Goal: Information Seeking & Learning: Understand process/instructions

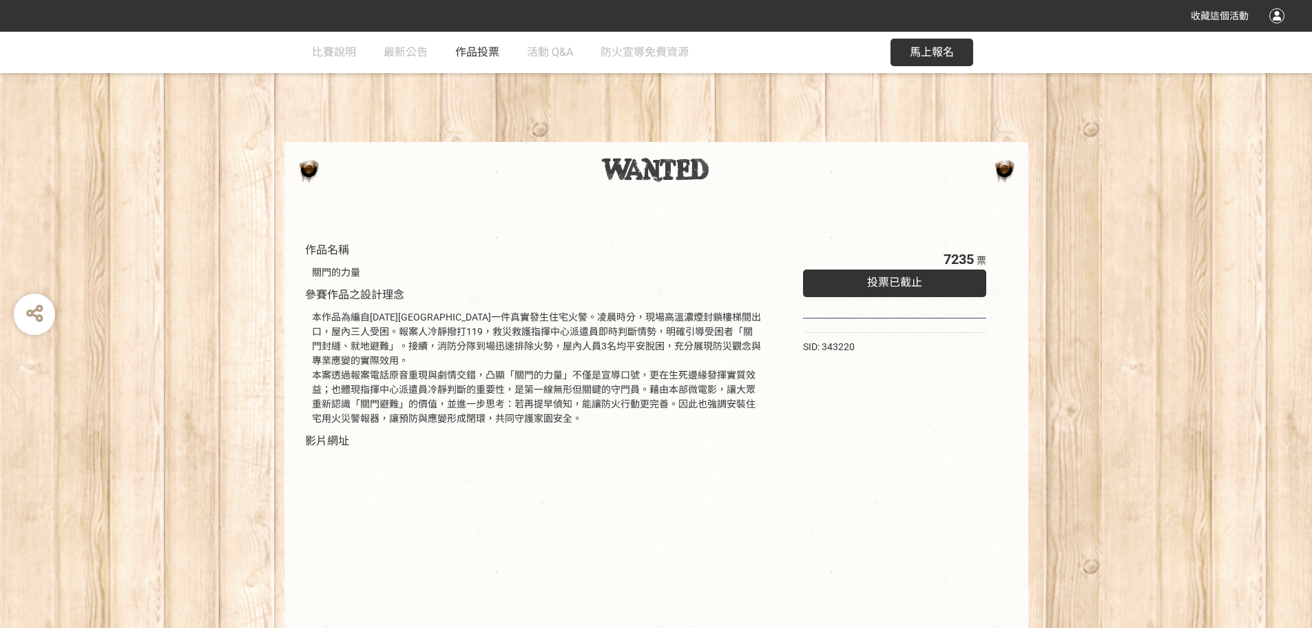
click at [489, 48] on span "作品投票" at bounding box center [477, 51] width 44 height 13
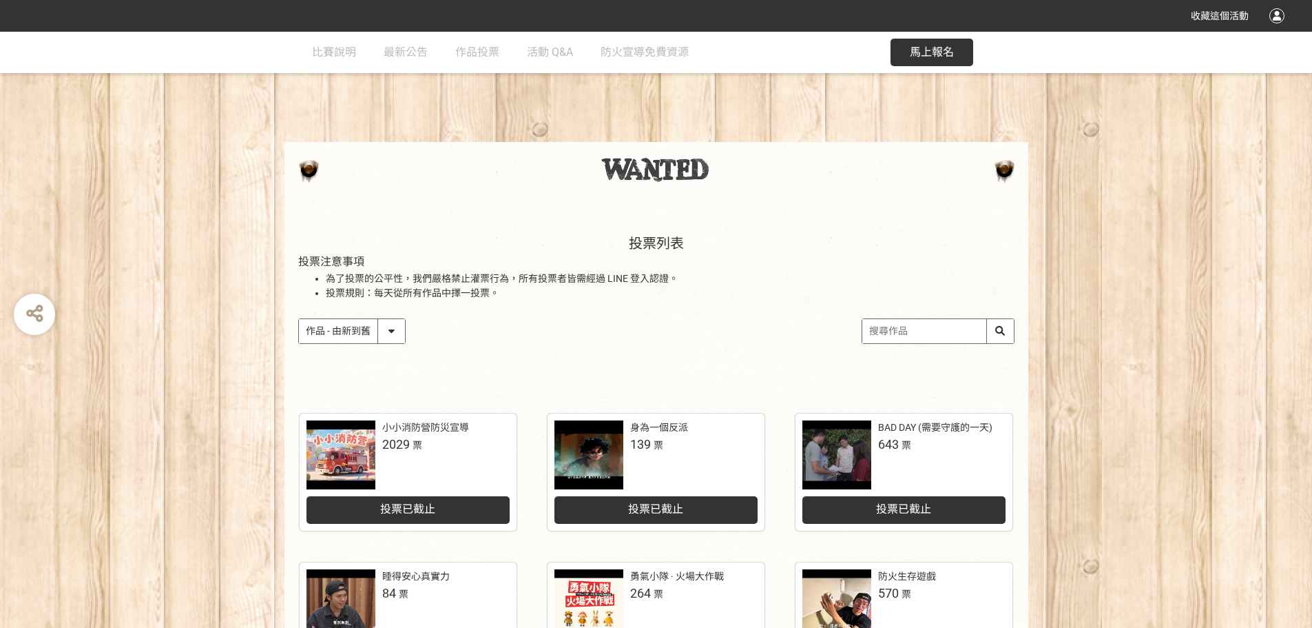
click at [392, 327] on select "作品 - 由新到舊 作品 - 由舊到新 票數 - 由多到少 票數 - 由少到多" at bounding box center [352, 331] width 106 height 24
select select "vote"
click at [299, 319] on select "作品 - 由新到舊 作品 - 由舊到新 票數 - 由多到少 票數 - 由少到多" at bounding box center [352, 331] width 106 height 24
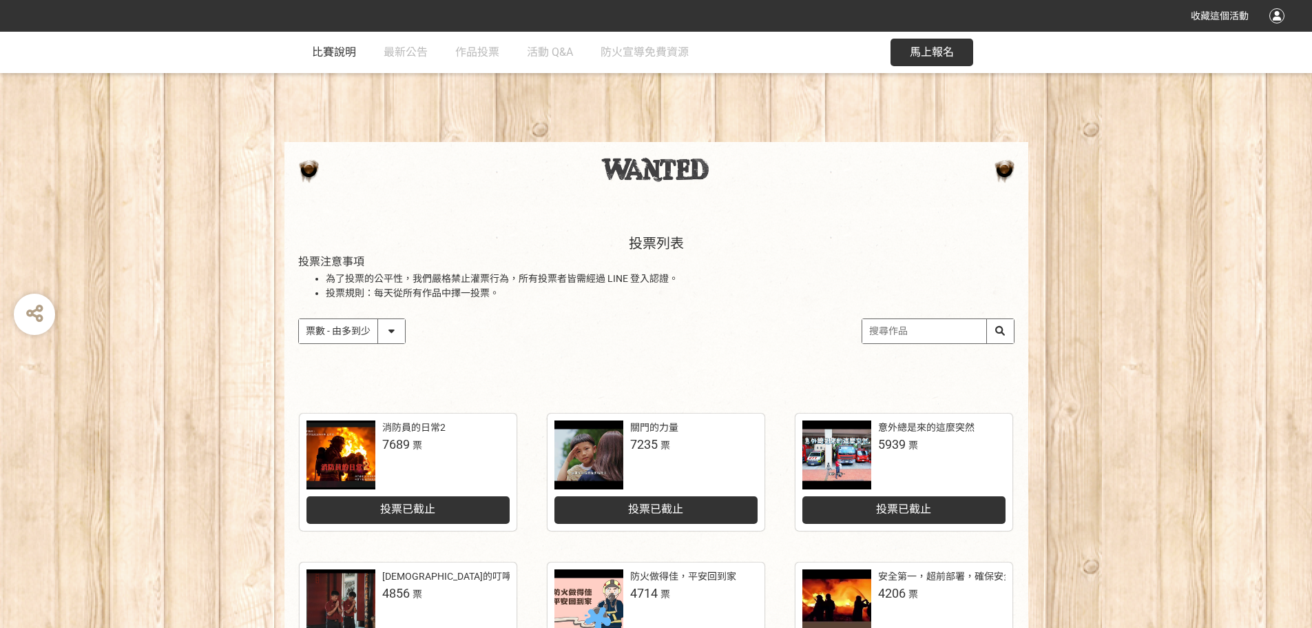
click at [331, 57] on span "比賽說明" at bounding box center [334, 51] width 44 height 13
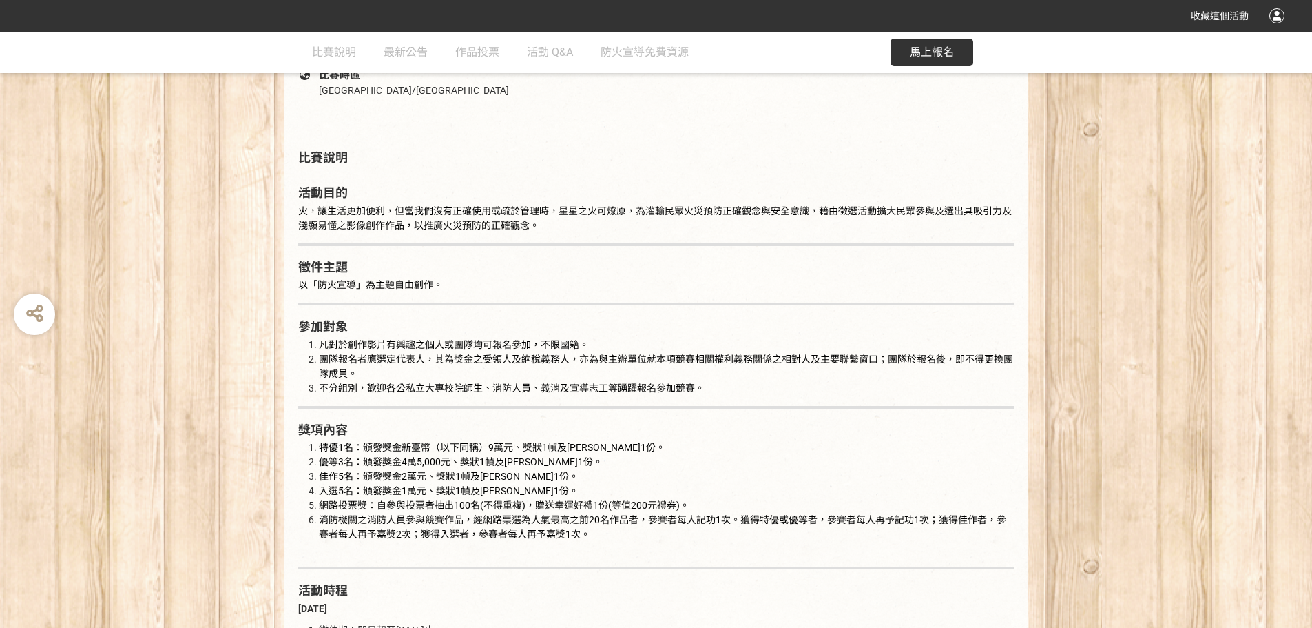
scroll to position [689, 0]
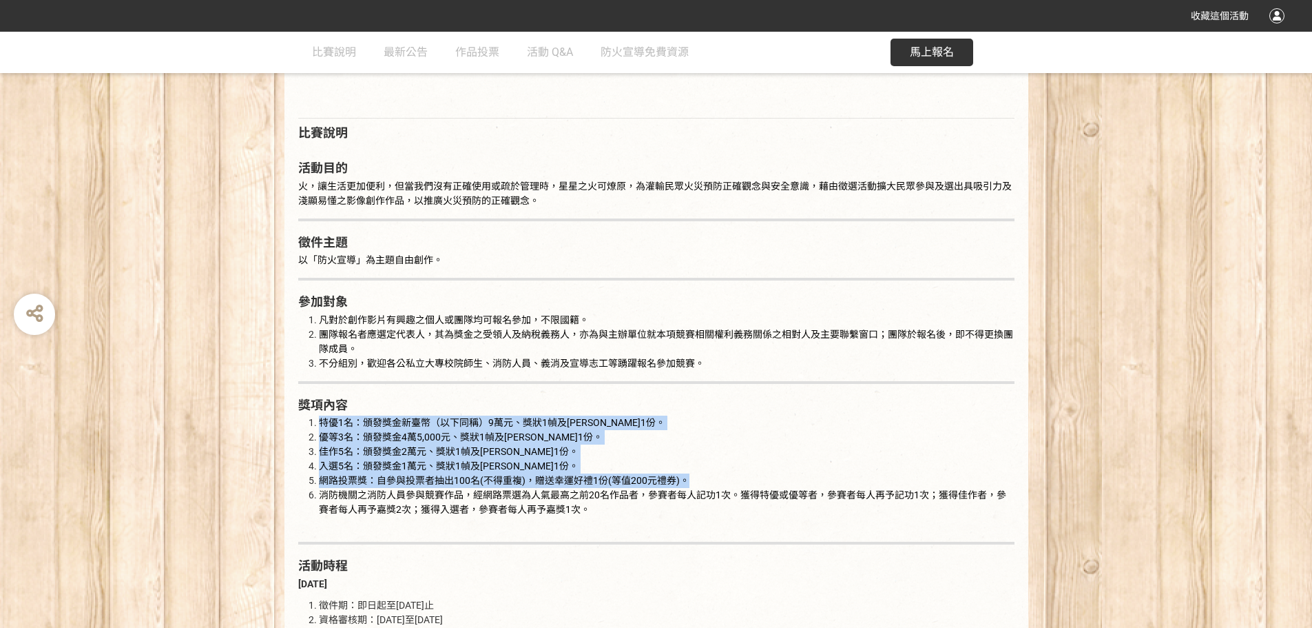
drag, startPoint x: 304, startPoint y: 422, endPoint x: 710, endPoint y: 480, distance: 410.7
click at [710, 480] on ol "特優1名：頒發獎金新臺幣（以下同稱）9萬元、獎狀1幀及[PERSON_NAME]1份。 優等3名：頒發獎金4萬5,000元、獎狀1幀及[PERSON_NAME…" at bounding box center [656, 473] width 716 height 116
click at [707, 458] on li "佳作5名：頒發獎金2萬元、獎狀1幀及[PERSON_NAME]1份。" at bounding box center [667, 451] width 696 height 14
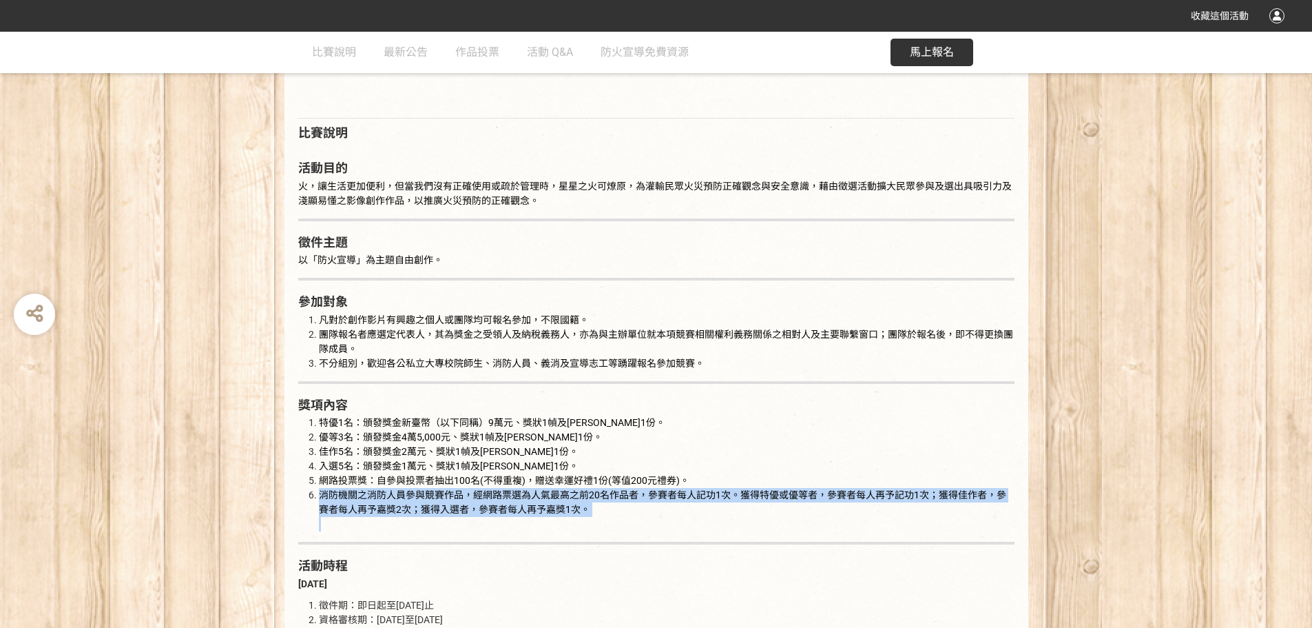
drag, startPoint x: 319, startPoint y: 495, endPoint x: 640, endPoint y: 521, distance: 322.1
click at [640, 521] on li "消防機關之消防人員參與競賽作品，經網路票選為人氣最高之前20名作品者，參賽者每人記功1次。獲得特優或優等者，參賽者每人再予記功1次；獲得佳作者，參賽者每人再予…" at bounding box center [667, 509] width 696 height 43
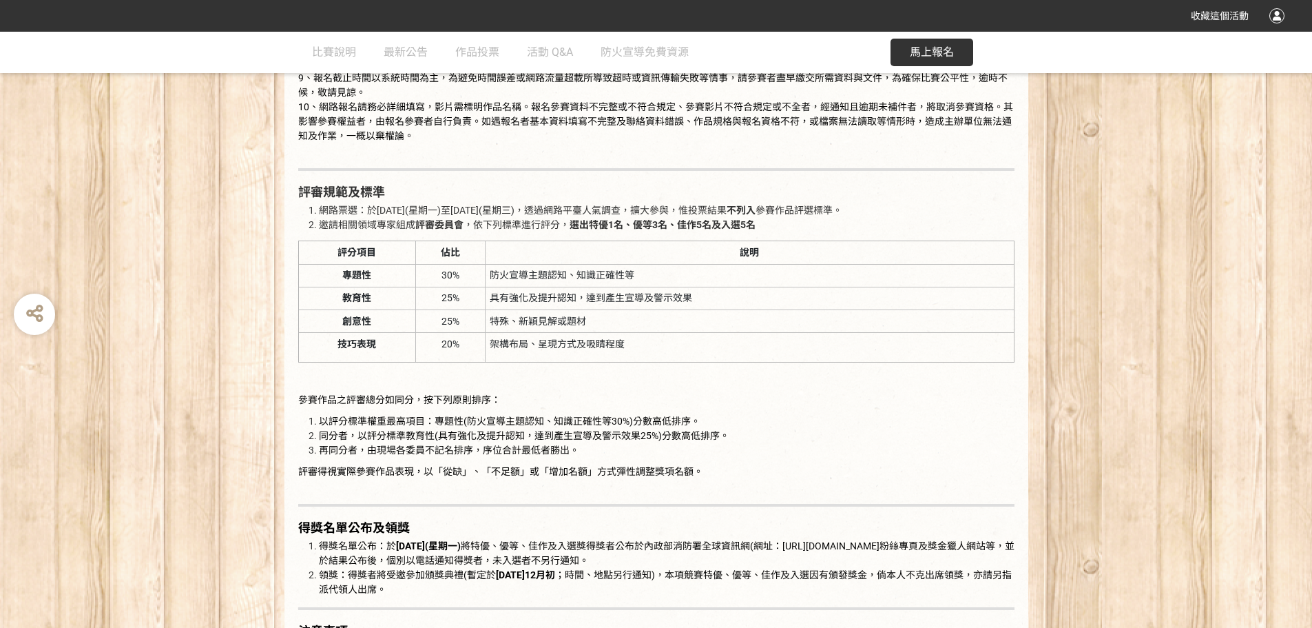
scroll to position [1860, 0]
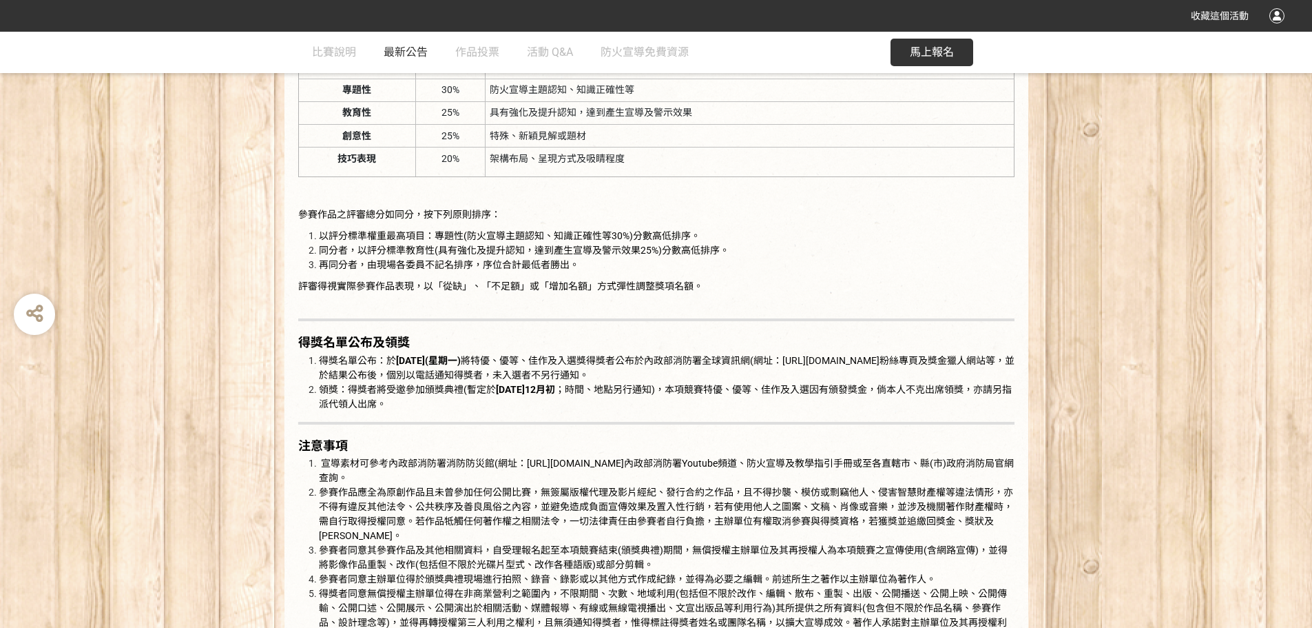
click at [408, 50] on span "最新公告" at bounding box center [406, 51] width 44 height 13
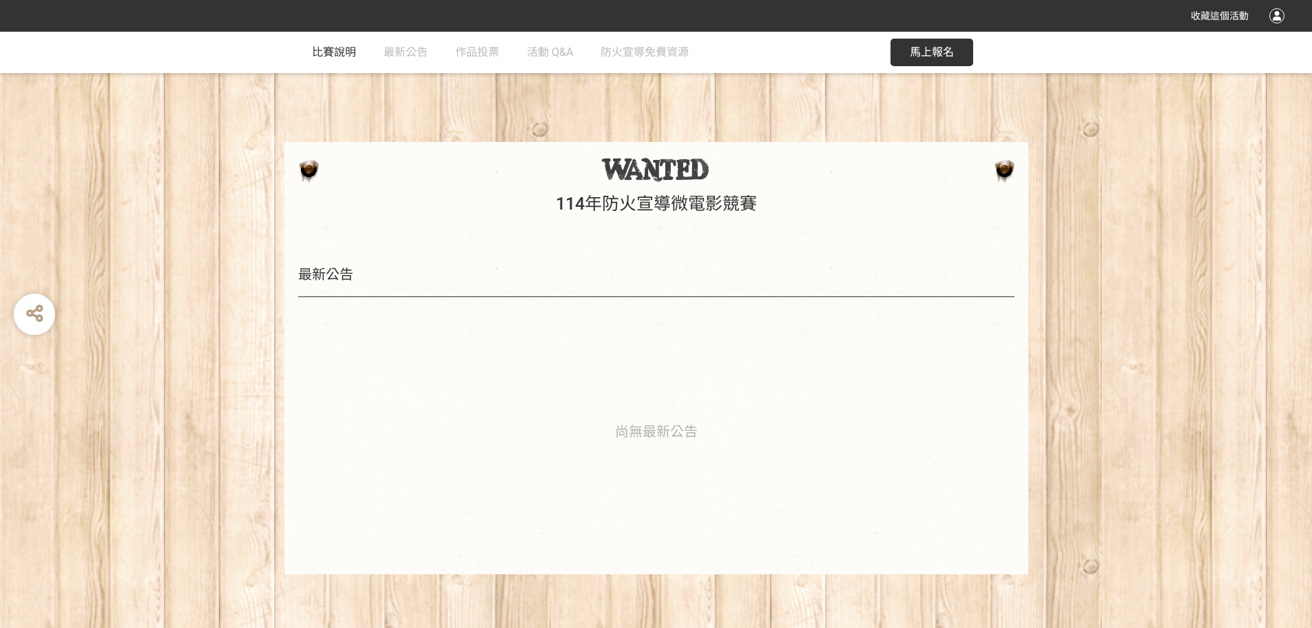
click at [347, 51] on span "比賽說明" at bounding box center [334, 51] width 44 height 13
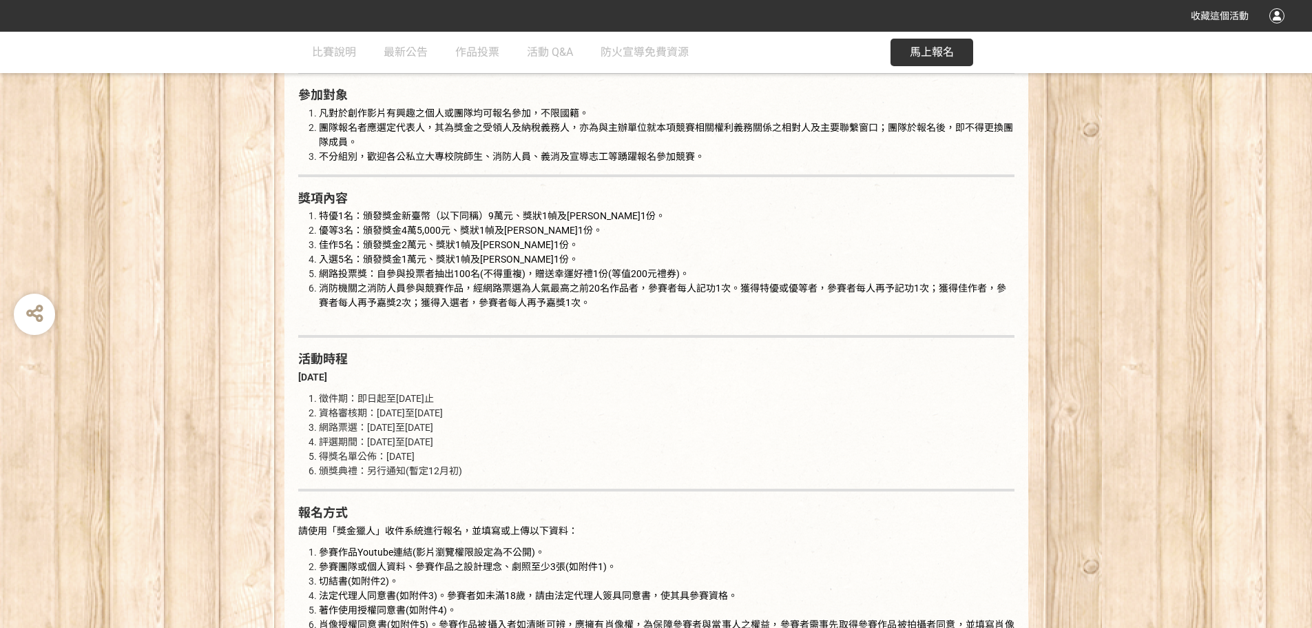
scroll to position [1309, 0]
